Goal: Complete application form: Complete application form

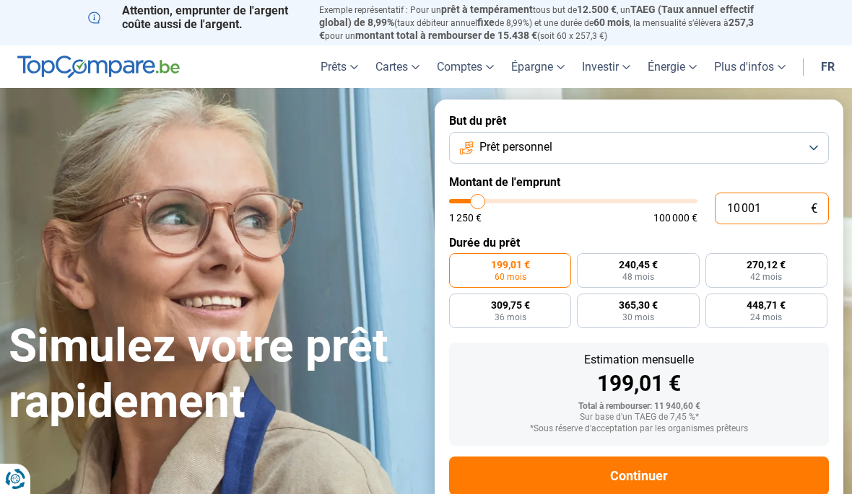
click at [768, 211] on input "10 001" at bounding box center [772, 209] width 114 height 32
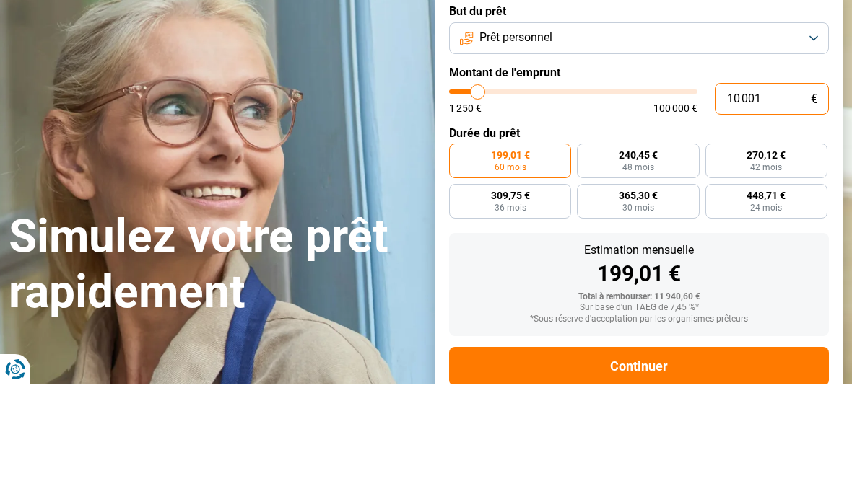
type input "1 000"
type input "1250"
type input "100"
type input "1250"
type input "10"
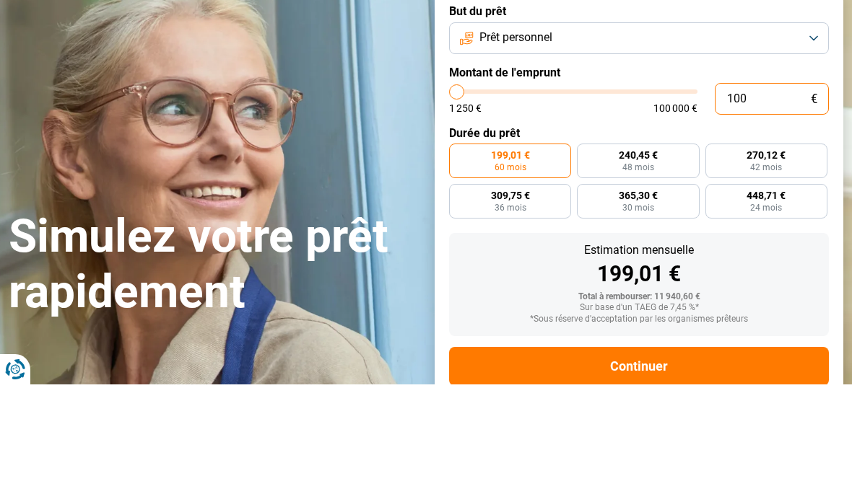
type input "1250"
type input "1"
type input "1250"
type input "0"
type input "1250"
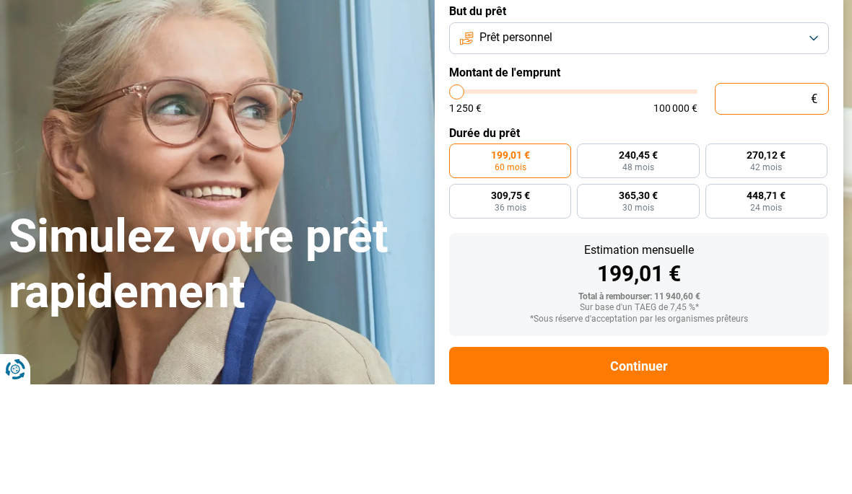
type input "9"
type input "1250"
type input "96"
type input "1250"
type input "960"
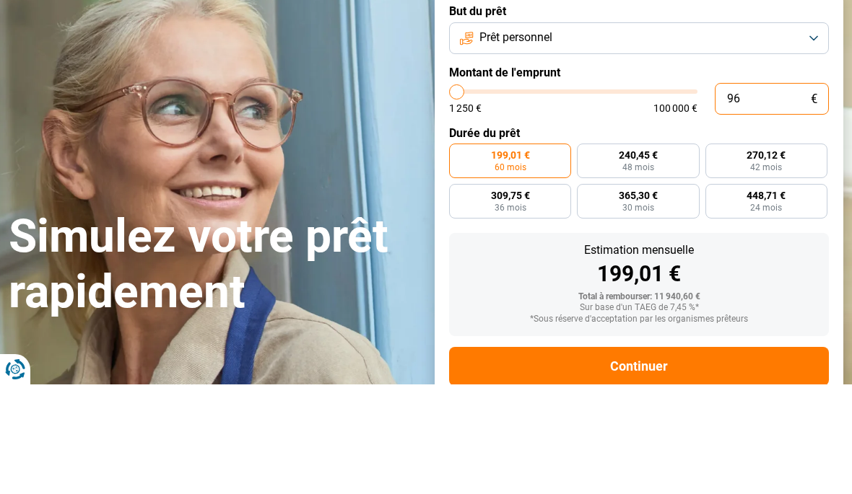
type input "1250"
type input "9 600"
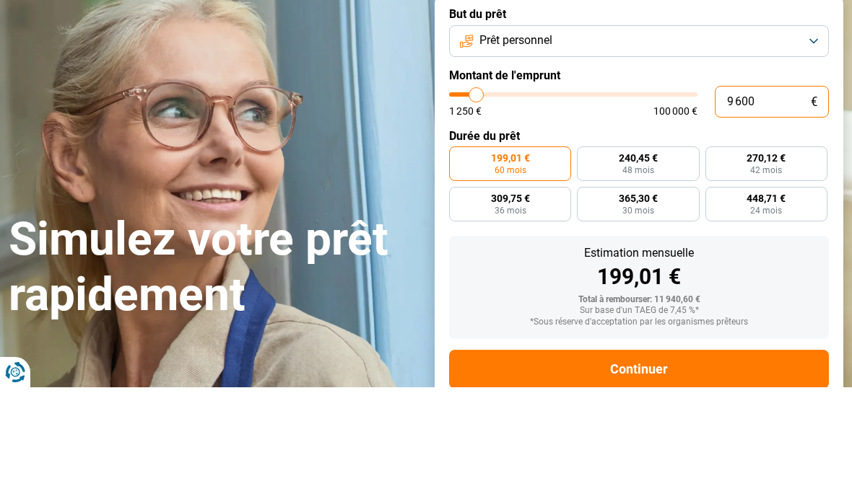
type input "9500"
radio input "true"
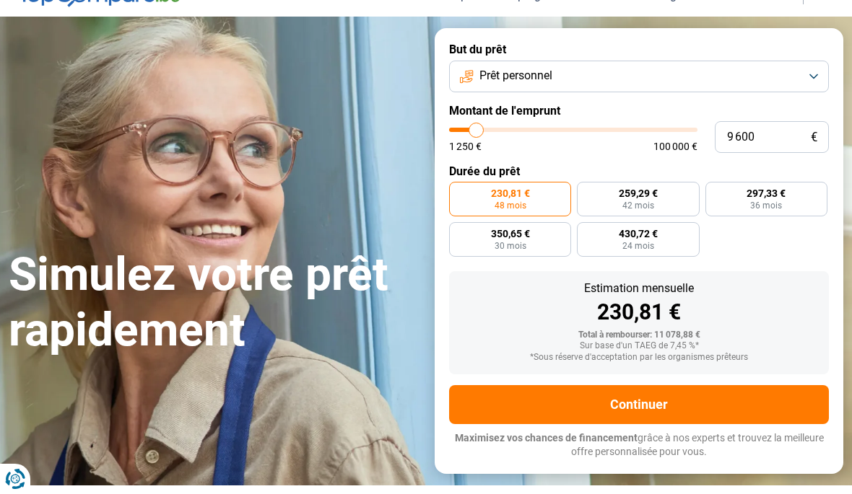
scroll to position [69, 0]
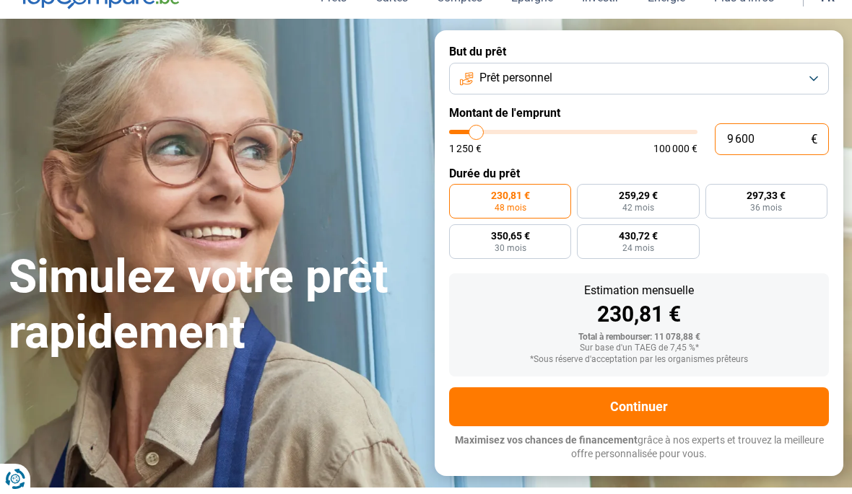
click at [785, 285] on div "Estimation mensuelle" at bounding box center [639, 291] width 357 height 12
click at [782, 191] on span "297,33 €" at bounding box center [765, 196] width 39 height 10
click at [715, 186] on input "297,33 € 36 mois" at bounding box center [709, 188] width 9 height 9
radio input "true"
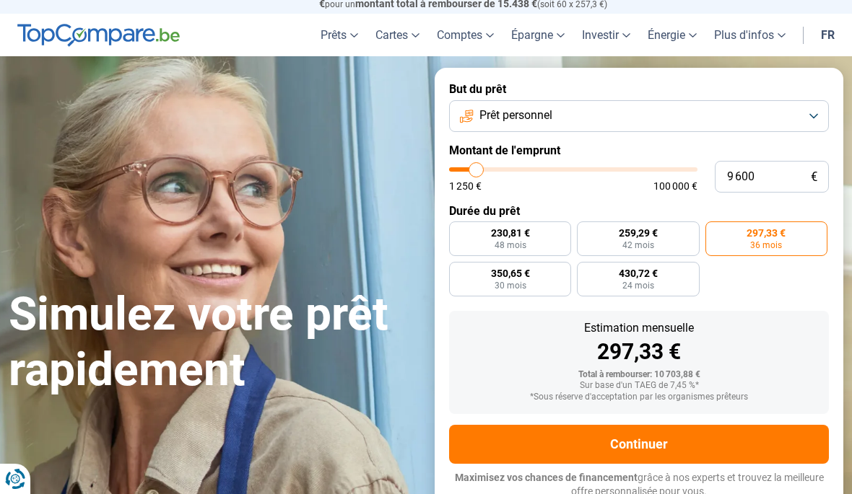
scroll to position [30, 0]
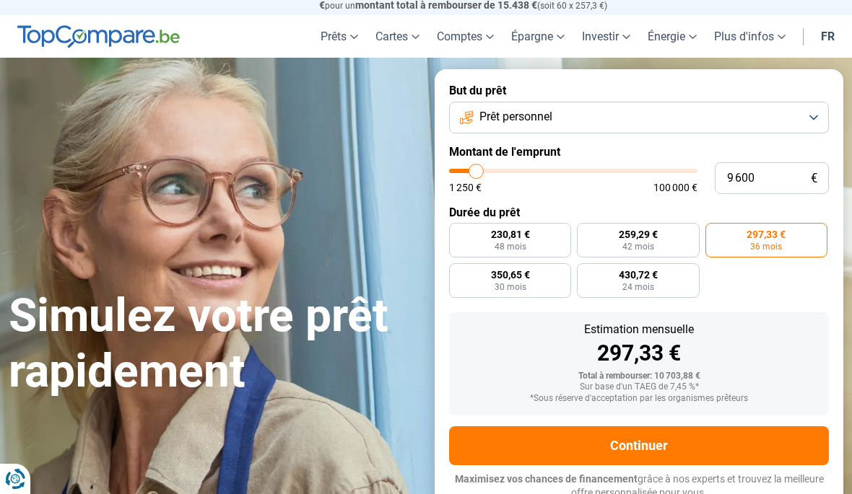
click at [766, 441] on button "Continuer" at bounding box center [639, 446] width 380 height 39
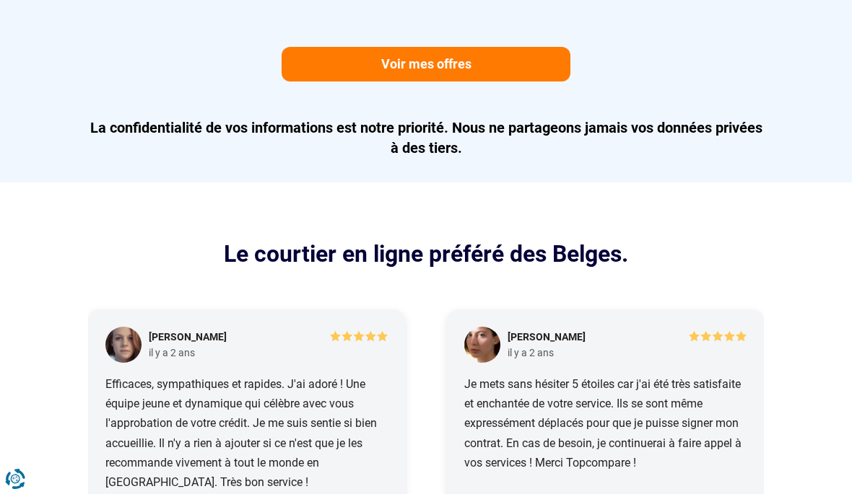
scroll to position [1589, 0]
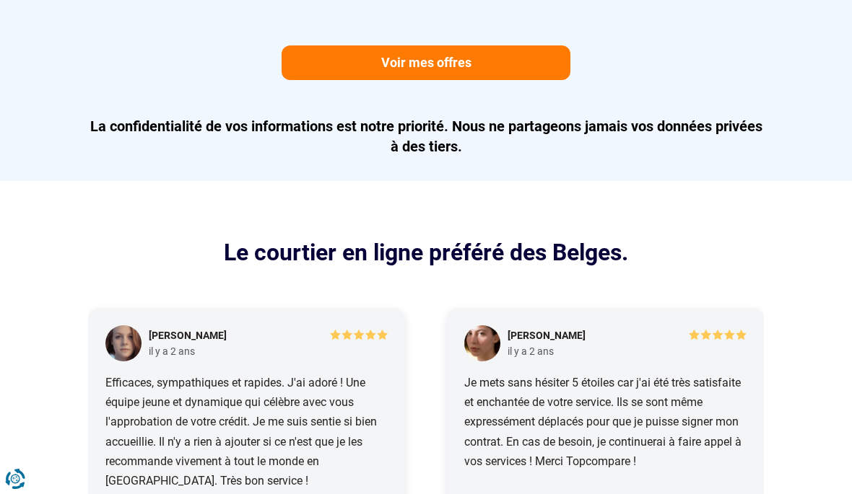
click at [532, 56] on link "Voir mes offres" at bounding box center [426, 62] width 289 height 35
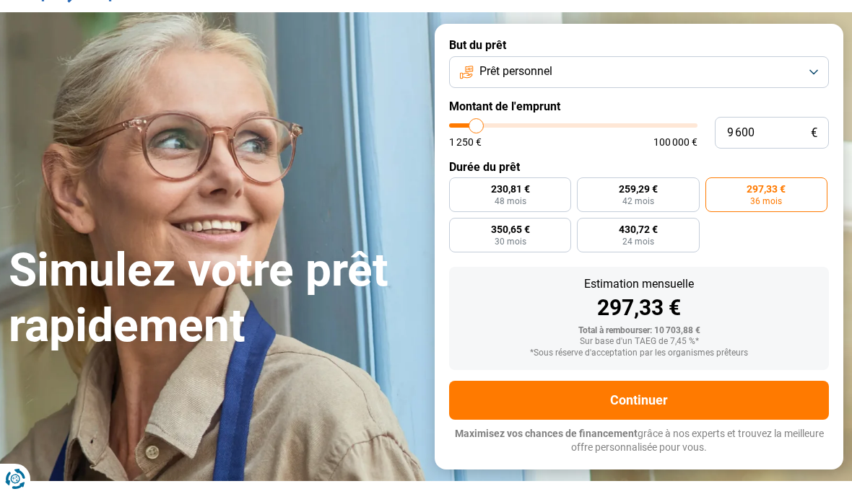
scroll to position [59, 0]
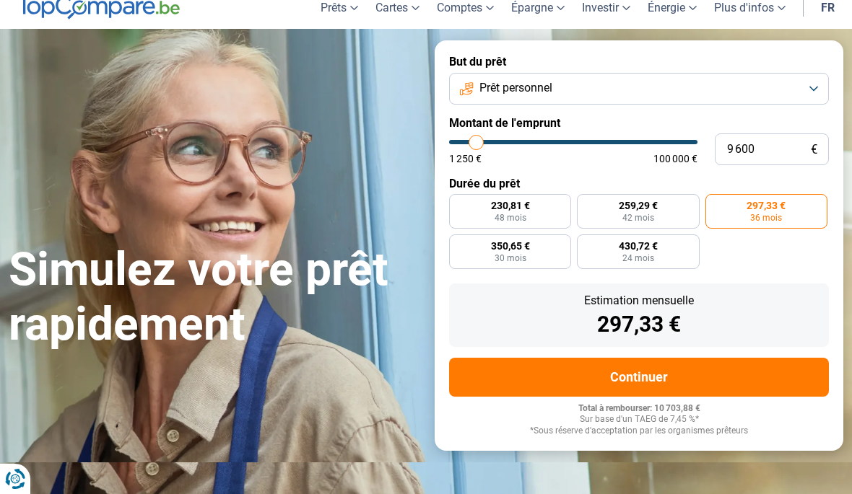
type input "9500"
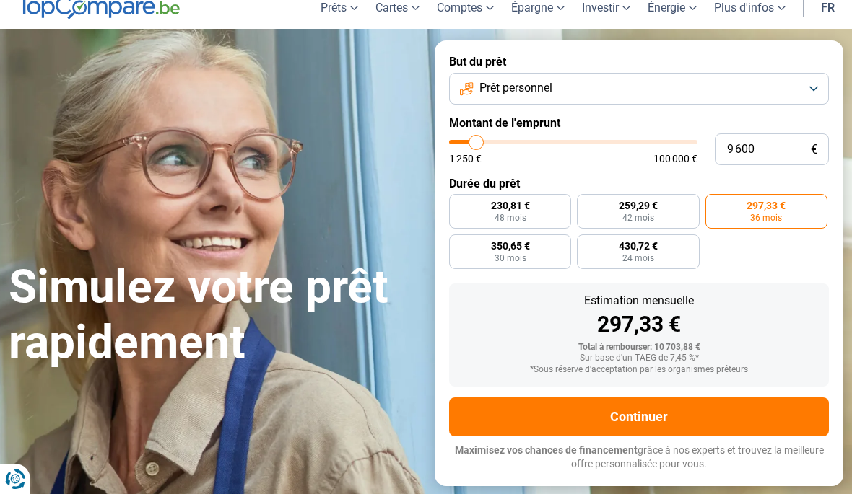
click at [665, 252] on label "430,72 € 24 mois" at bounding box center [638, 252] width 122 height 35
click at [586, 244] on input "430,72 € 24 mois" at bounding box center [581, 239] width 9 height 9
radio input "true"
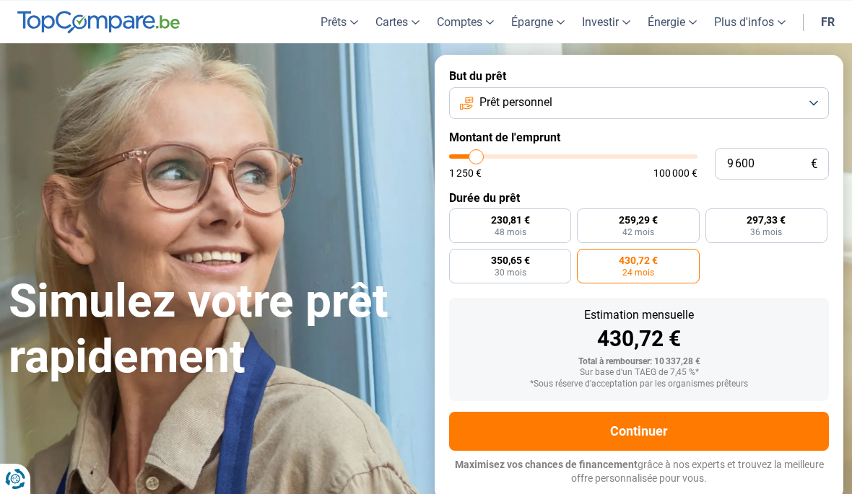
scroll to position [30, 0]
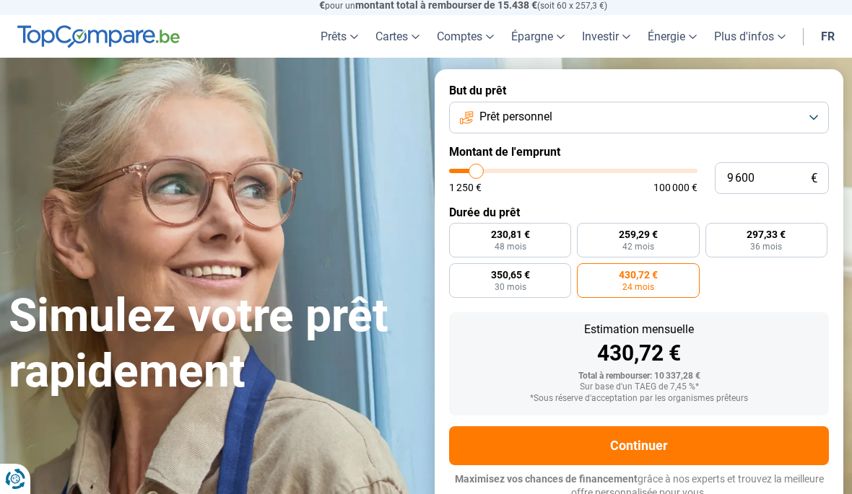
click at [797, 227] on label "297,33 € 36 mois" at bounding box center [766, 240] width 122 height 35
click at [715, 227] on input "297,33 € 36 mois" at bounding box center [709, 227] width 9 height 9
radio input "true"
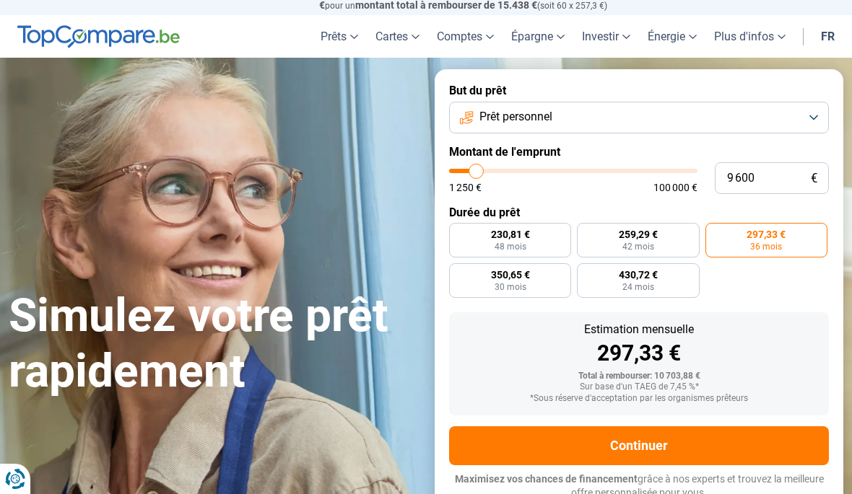
click at [534, 235] on label "230,81 € 48 mois" at bounding box center [510, 240] width 122 height 35
click at [458, 232] on input "230,81 € 48 mois" at bounding box center [453, 227] width 9 height 9
radio input "true"
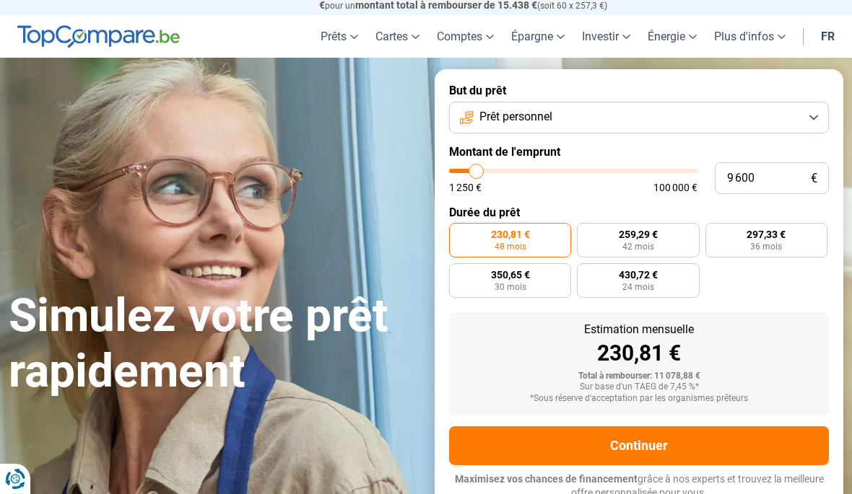
click at [792, 240] on label "297,33 € 36 mois" at bounding box center [766, 240] width 122 height 35
click at [715, 232] on input "297,33 € 36 mois" at bounding box center [709, 227] width 9 height 9
radio input "true"
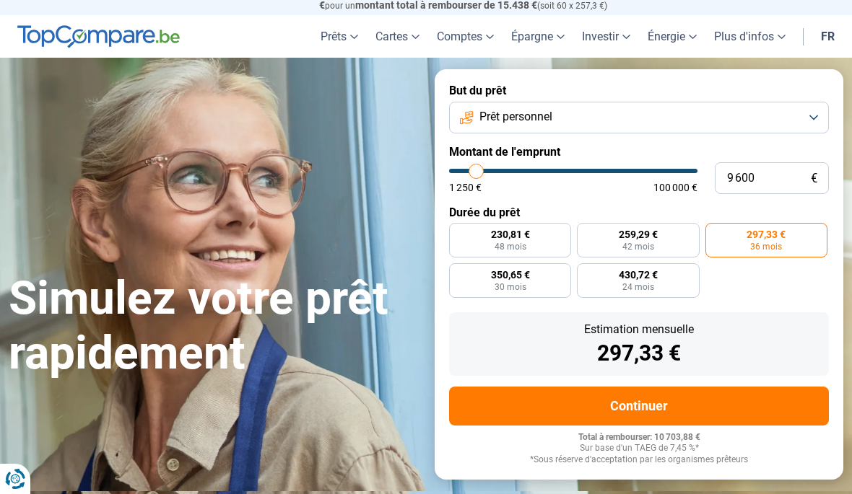
type input "9500"
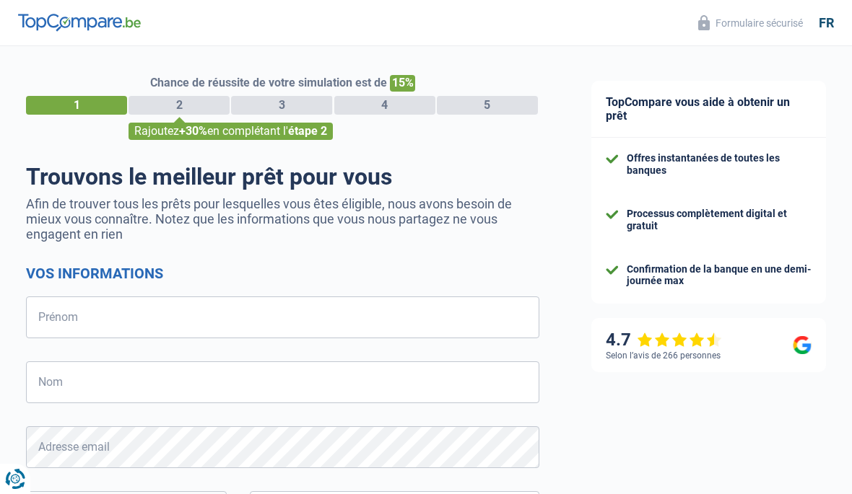
select select "32"
